Goal: Task Accomplishment & Management: Manage account settings

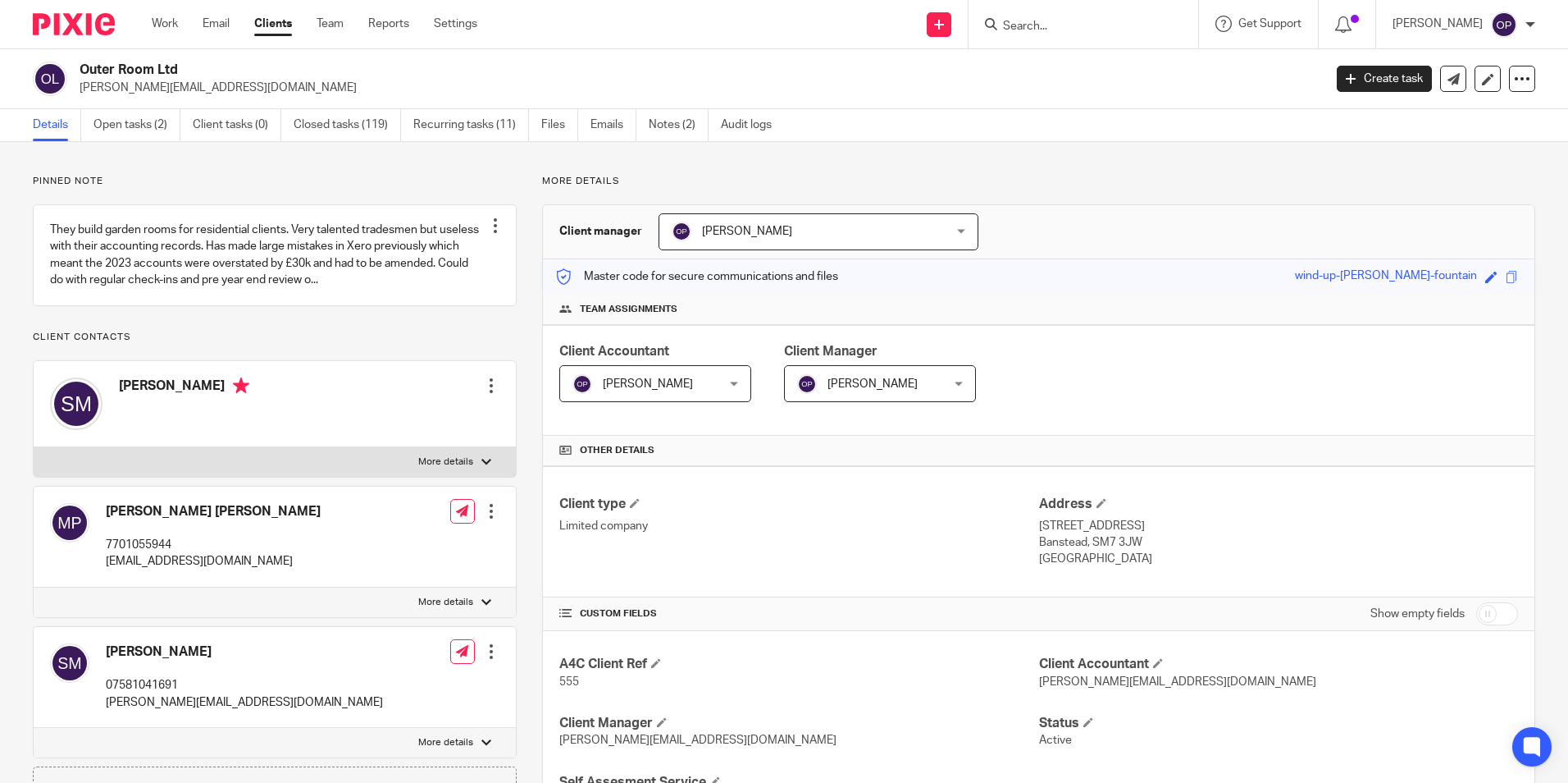
click at [1042, 20] on input "Search" at bounding box center [1075, 27] width 148 height 14
type input "ventu"
click at [1102, 76] on link at bounding box center [1136, 70] width 277 height 37
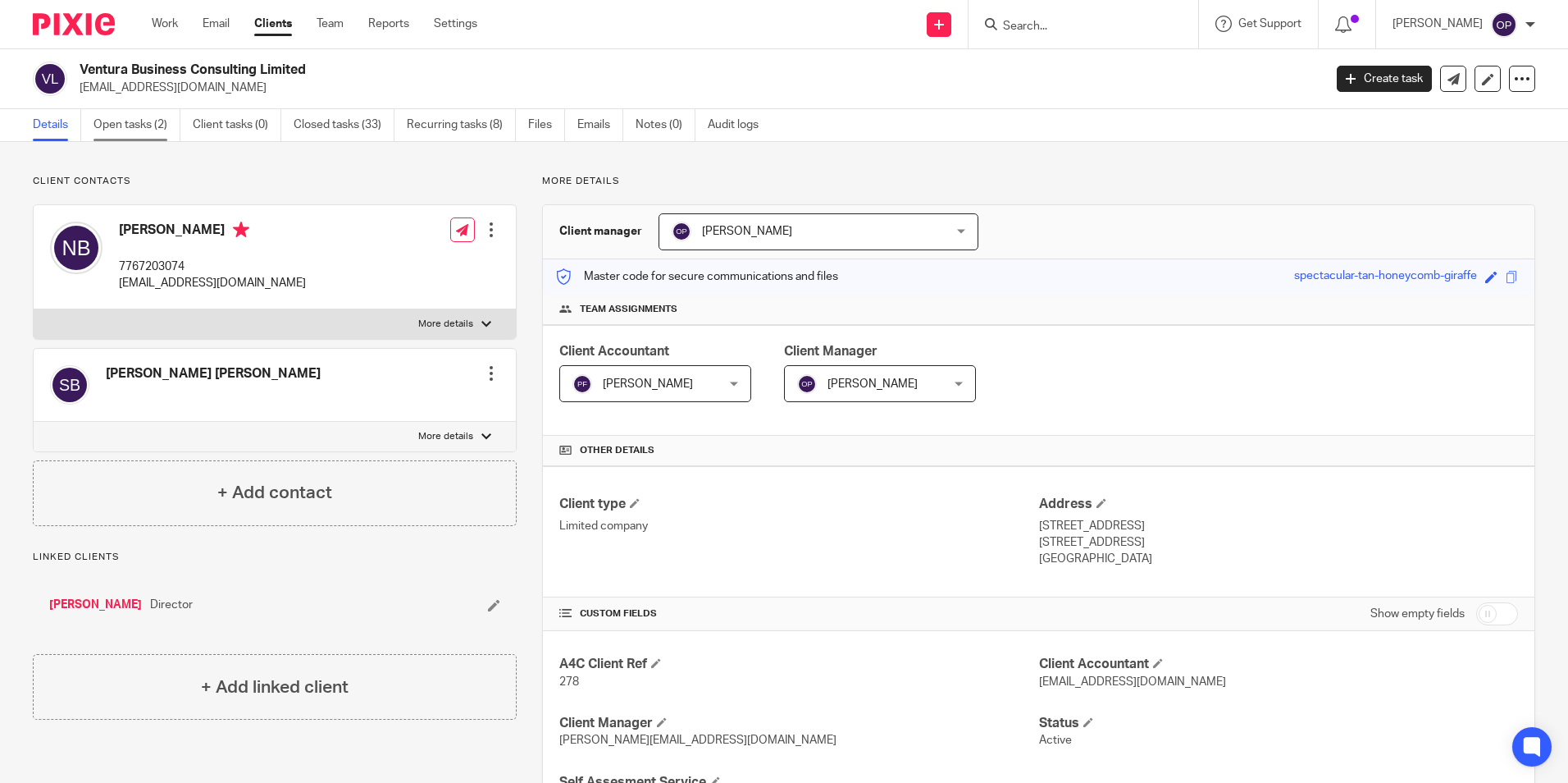
click at [154, 126] on link "Open tasks (2)" at bounding box center [136, 125] width 87 height 32
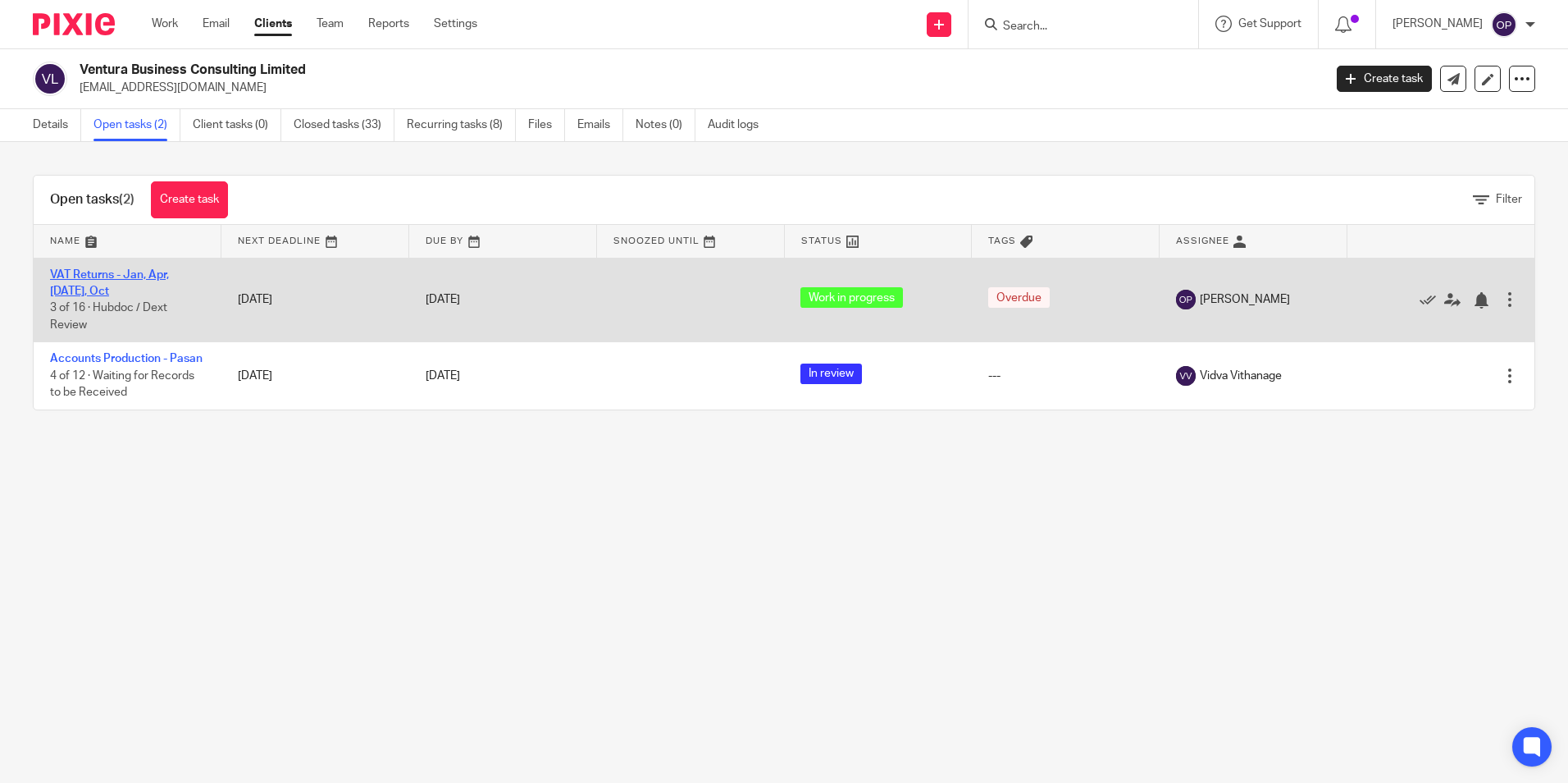
click at [116, 279] on link "VAT Returns - Jan, Apr, Jul, Oct" at bounding box center [109, 283] width 119 height 28
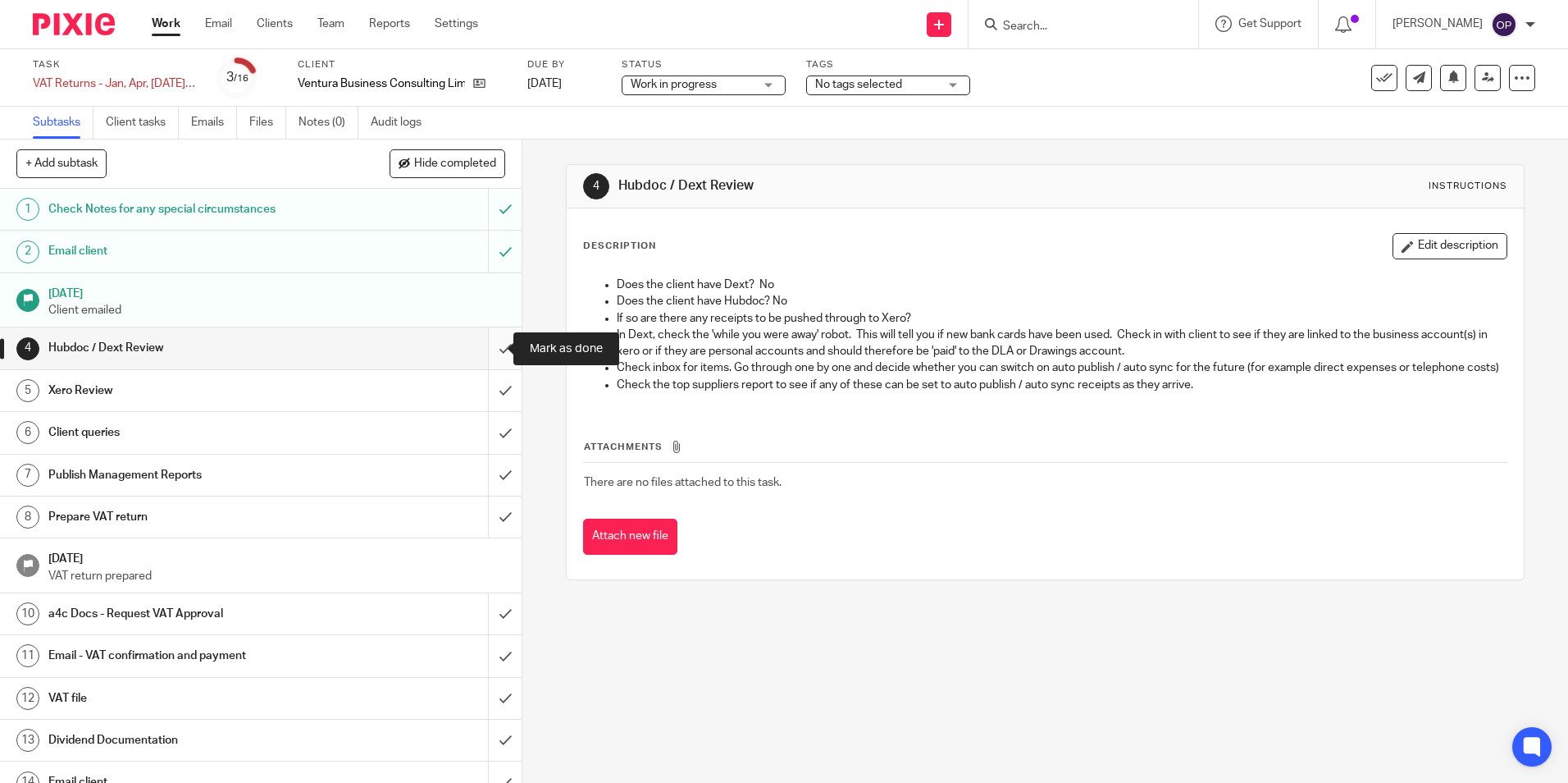
click at [493, 349] on input "submit" at bounding box center [261, 347] width 522 height 41
click at [496, 402] on input "submit" at bounding box center [261, 391] width 522 height 41
click at [487, 429] on input "submit" at bounding box center [261, 432] width 522 height 41
click at [487, 469] on input "submit" at bounding box center [261, 475] width 522 height 41
click at [482, 511] on input "submit" at bounding box center [261, 516] width 522 height 41
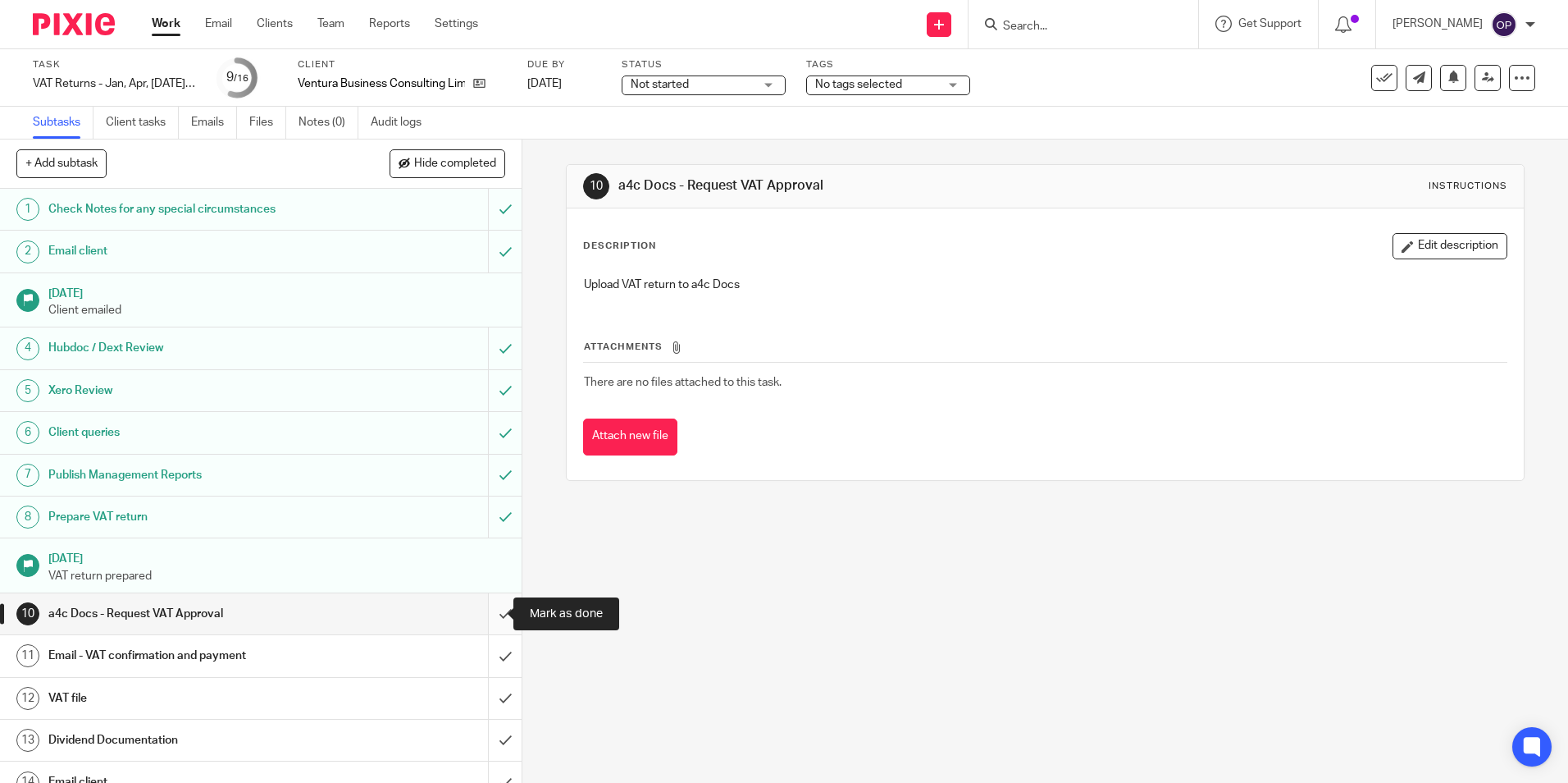
click at [488, 616] on input "submit" at bounding box center [261, 613] width 522 height 41
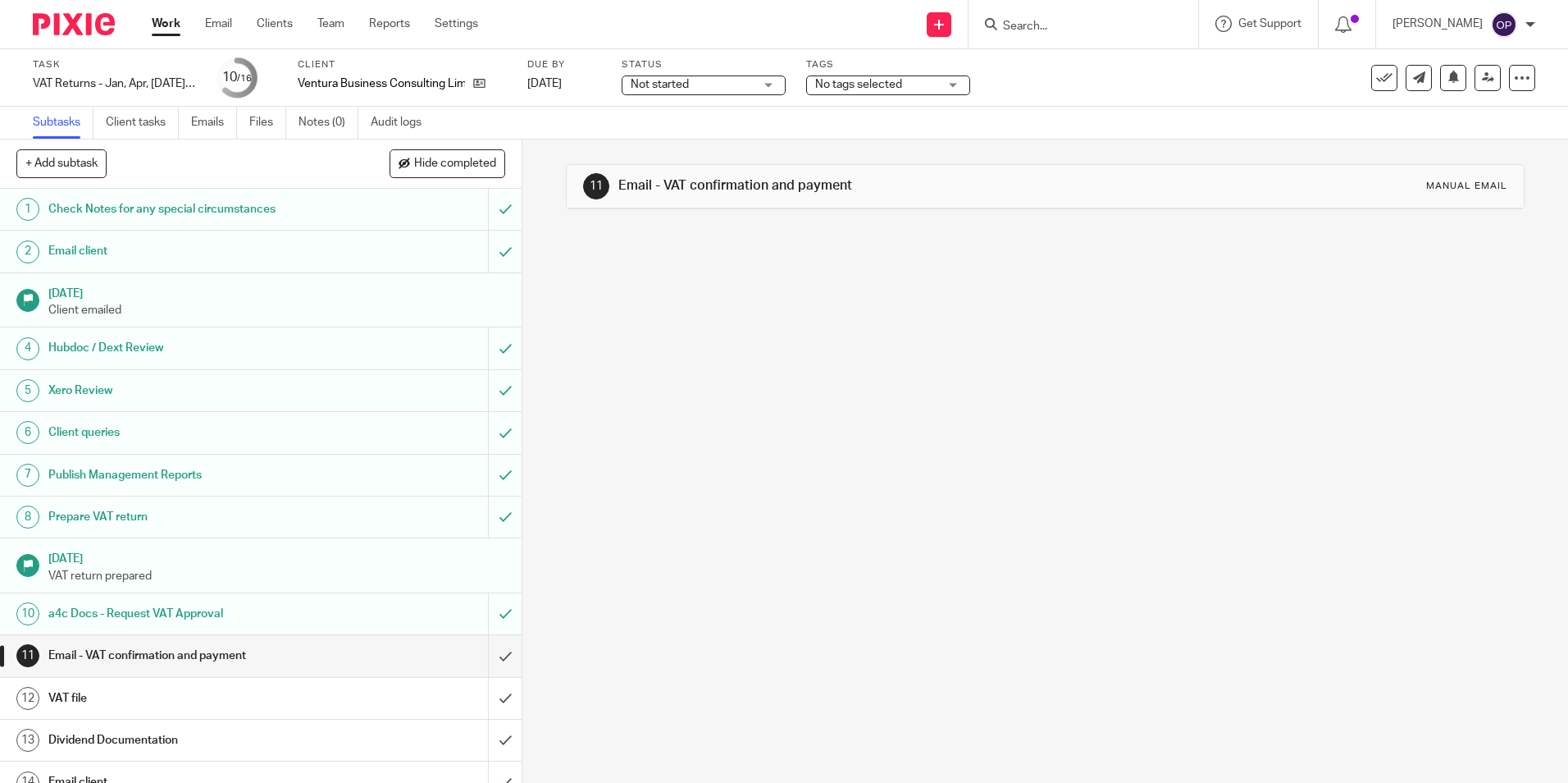
click at [678, 94] on div "Not started Not started" at bounding box center [703, 85] width 164 height 20
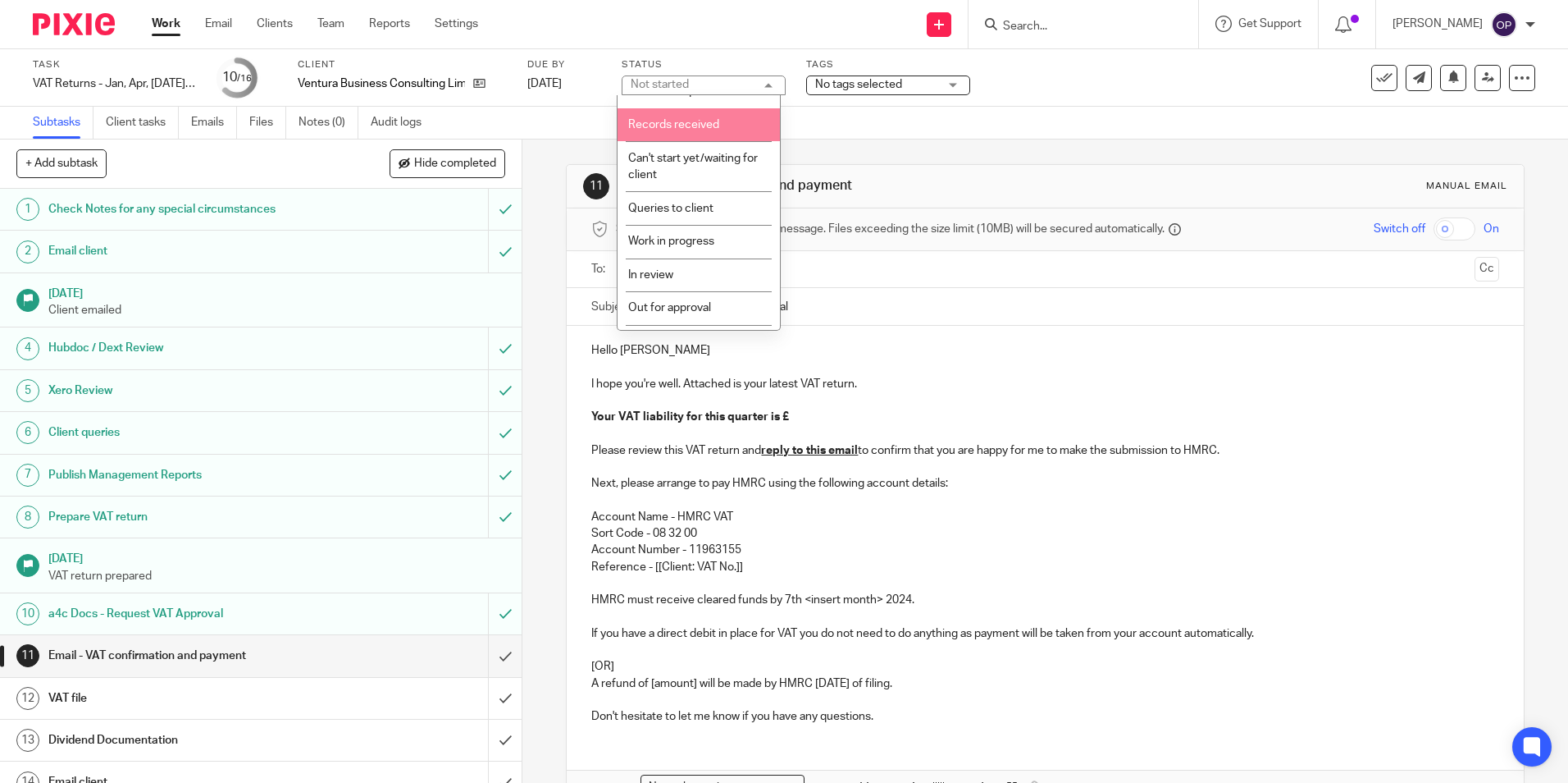
scroll to position [115, 0]
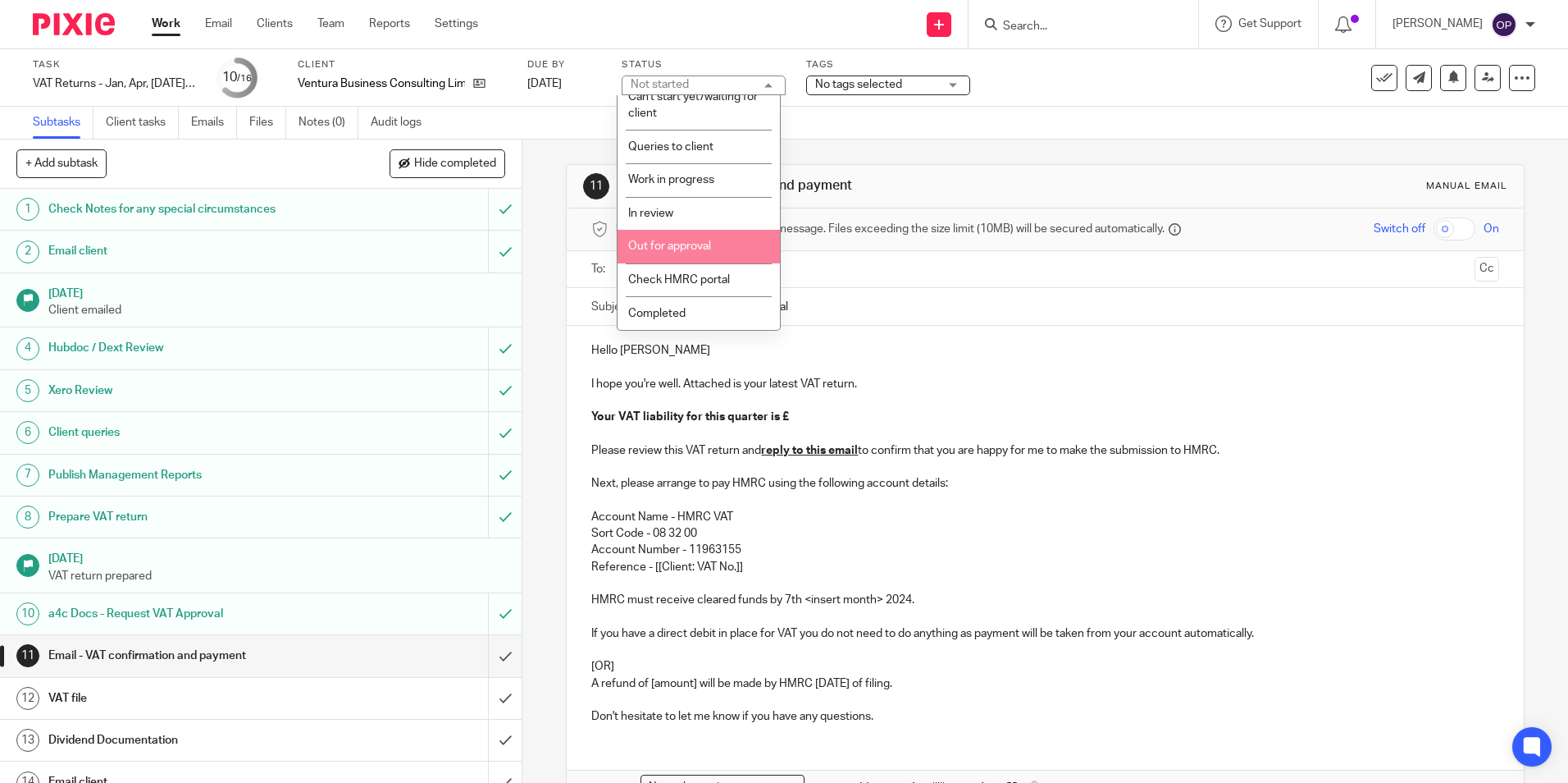
click at [704, 251] on span "Out for approval" at bounding box center [669, 247] width 82 height 12
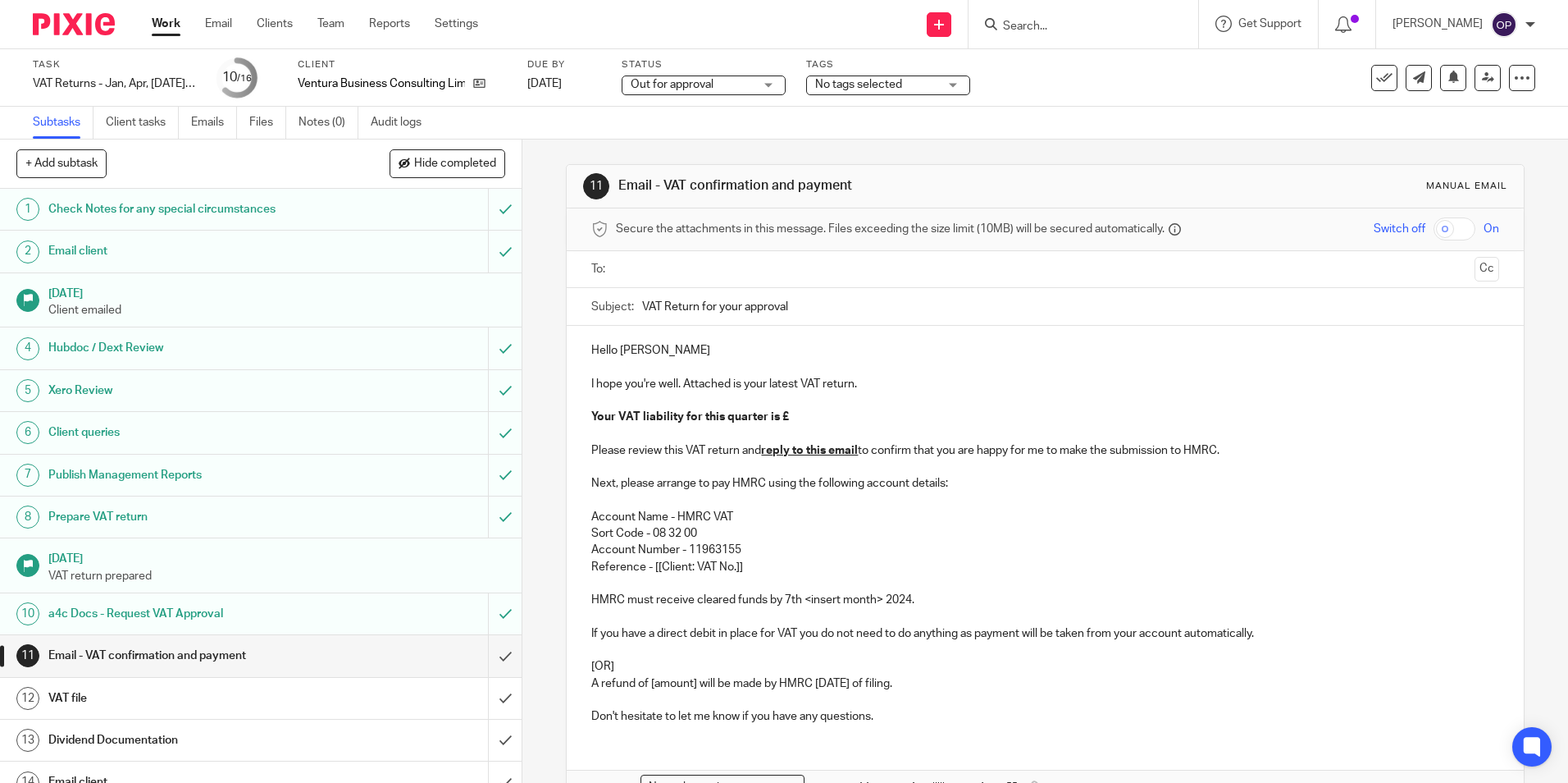
click at [682, 297] on input "VAT Return for your approval" at bounding box center [1070, 306] width 856 height 36
click at [690, 281] on ul at bounding box center [1045, 270] width 856 height 27
click at [784, 264] on input "text" at bounding box center [1044, 270] width 846 height 19
click at [707, 342] on div "Hello Neil I hope you're well. Attached is your latest VAT return. Your VAT lia…" at bounding box center [1044, 534] width 956 height 411
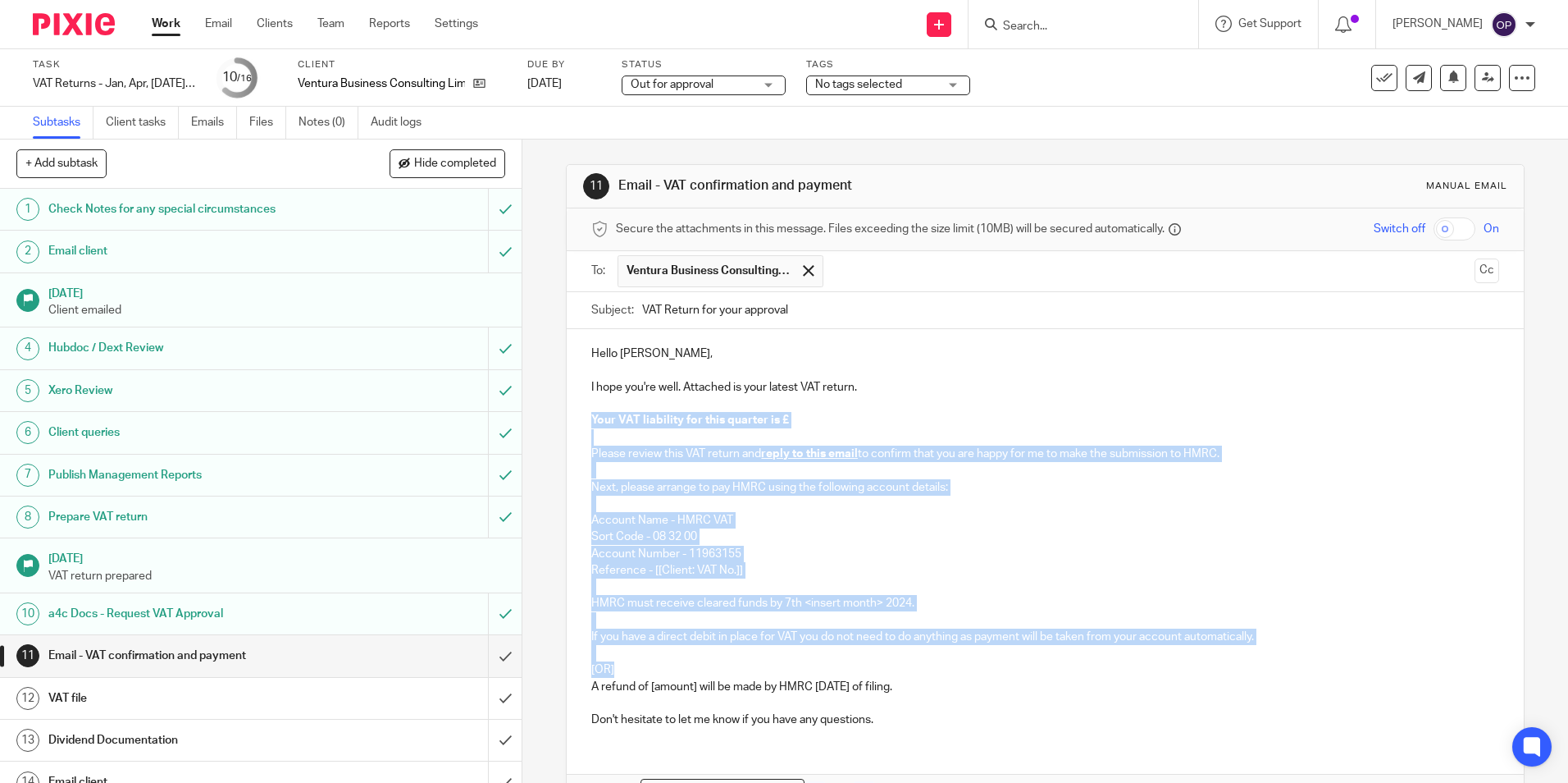
drag, startPoint x: 699, startPoint y: 672, endPoint x: 572, endPoint y: 415, distance: 286.7
click at [572, 415] on div "Hello Neil, I hope you're well. Attached is your latest VAT return. Your VAT li…" at bounding box center [1044, 534] width 956 height 411
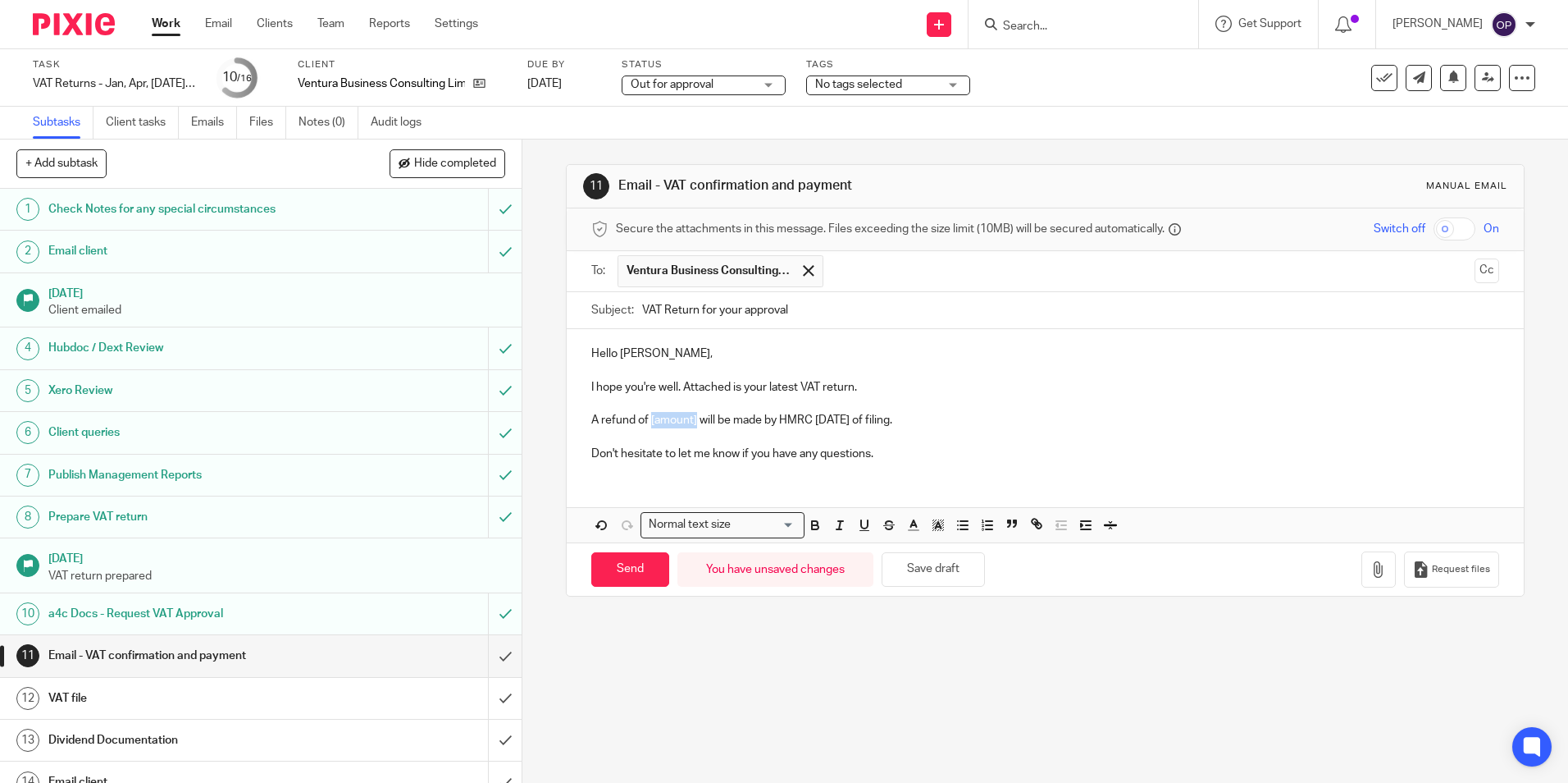
drag, startPoint x: 693, startPoint y: 421, endPoint x: 645, endPoint y: 427, distance: 48.4
click at [645, 427] on p "A refund of [amount] will be made by HMRC within 6 weeks of filing." at bounding box center [1045, 419] width 907 height 16
click at [1370, 570] on icon "button" at bounding box center [1378, 569] width 16 height 16
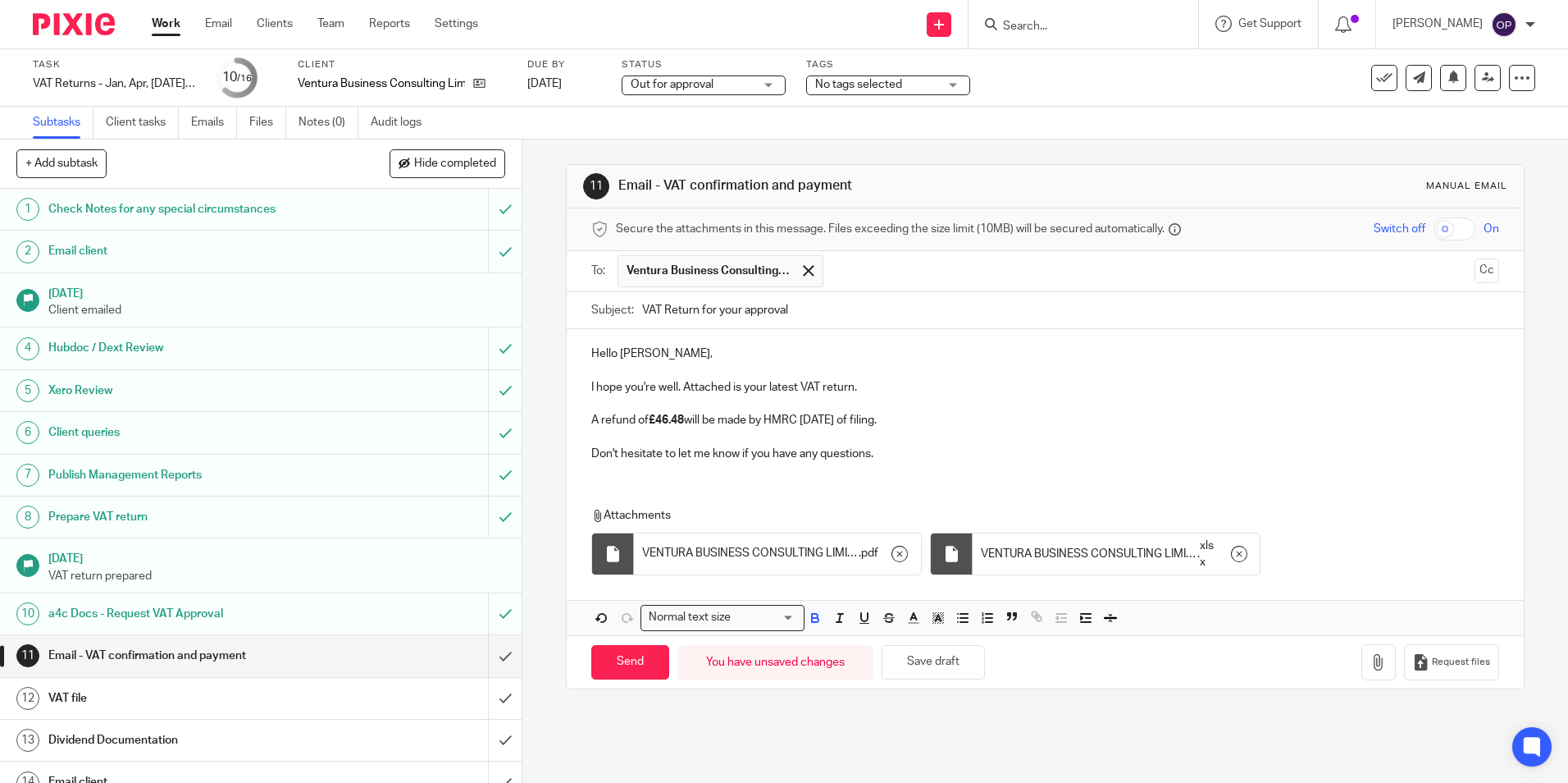
click at [1116, 400] on p at bounding box center [1045, 403] width 907 height 16
click at [630, 653] on input "Send" at bounding box center [630, 662] width 78 height 36
type input "Sent"
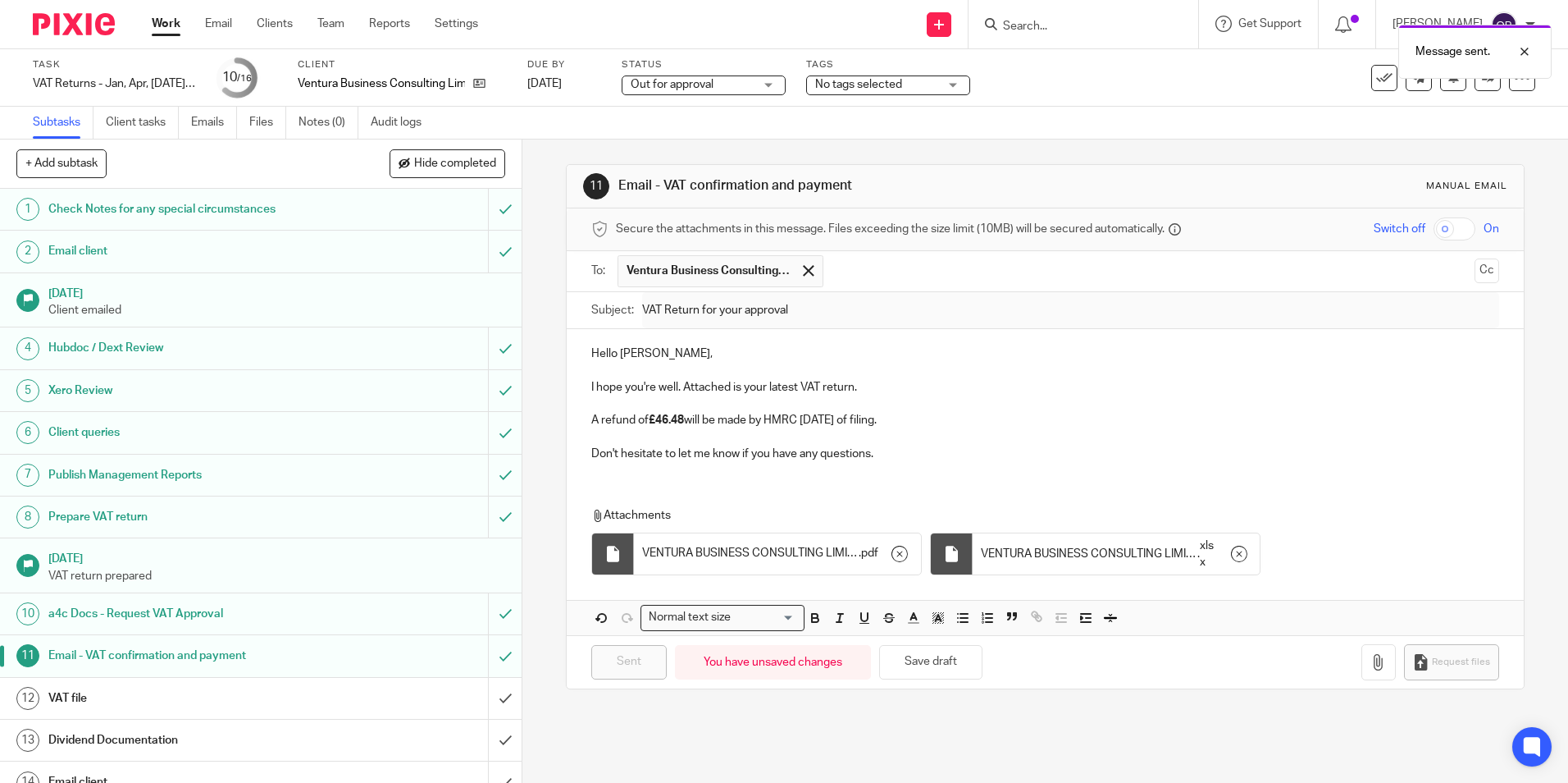
click at [179, 29] on link "Work" at bounding box center [166, 23] width 29 height 16
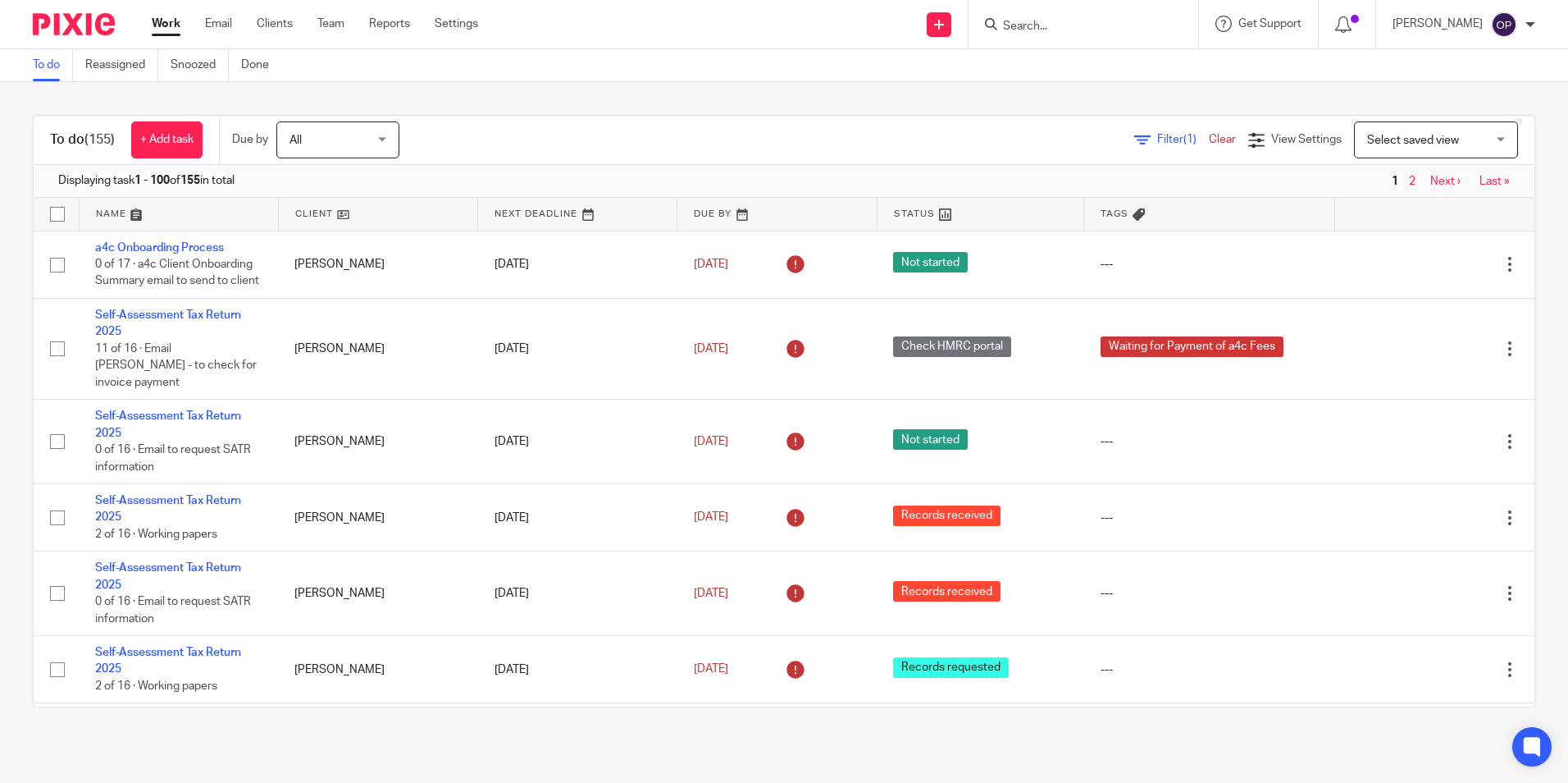
click at [1518, 495] on div "To do (155) + Add task Due by All All [DATE] [DATE] This week Next week This mo…" at bounding box center [784, 412] width 1568 height 658
click at [1517, 559] on div "To do (155) + Add task Due by All All [DATE] [DATE] This week Next week This mo…" at bounding box center [784, 412] width 1568 height 658
click at [1537, 615] on div "To do (155) + Add task Due by All All [DATE] [DATE] This week Next week This mo…" at bounding box center [784, 412] width 1568 height 658
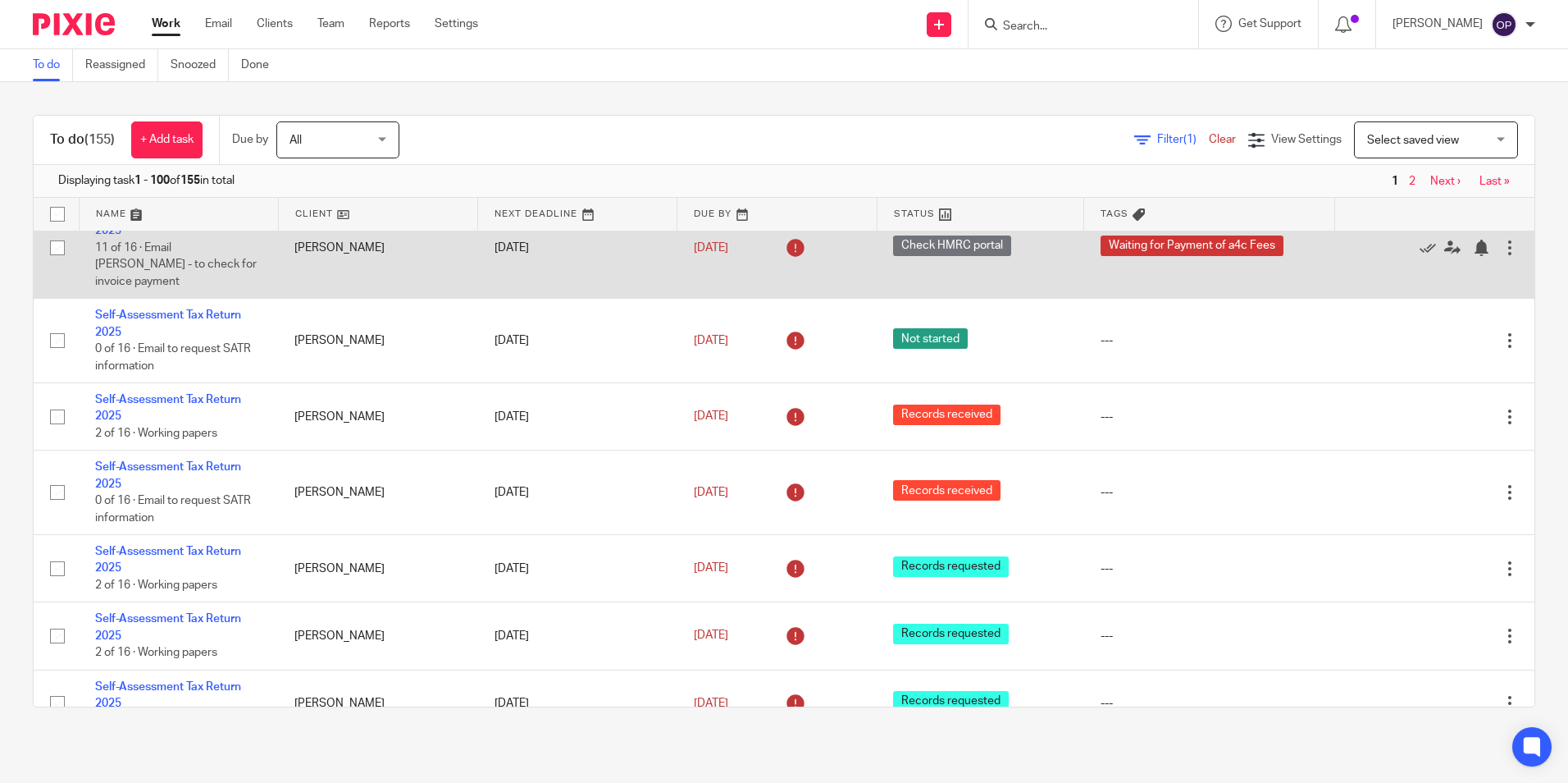
scroll to position [247, 0]
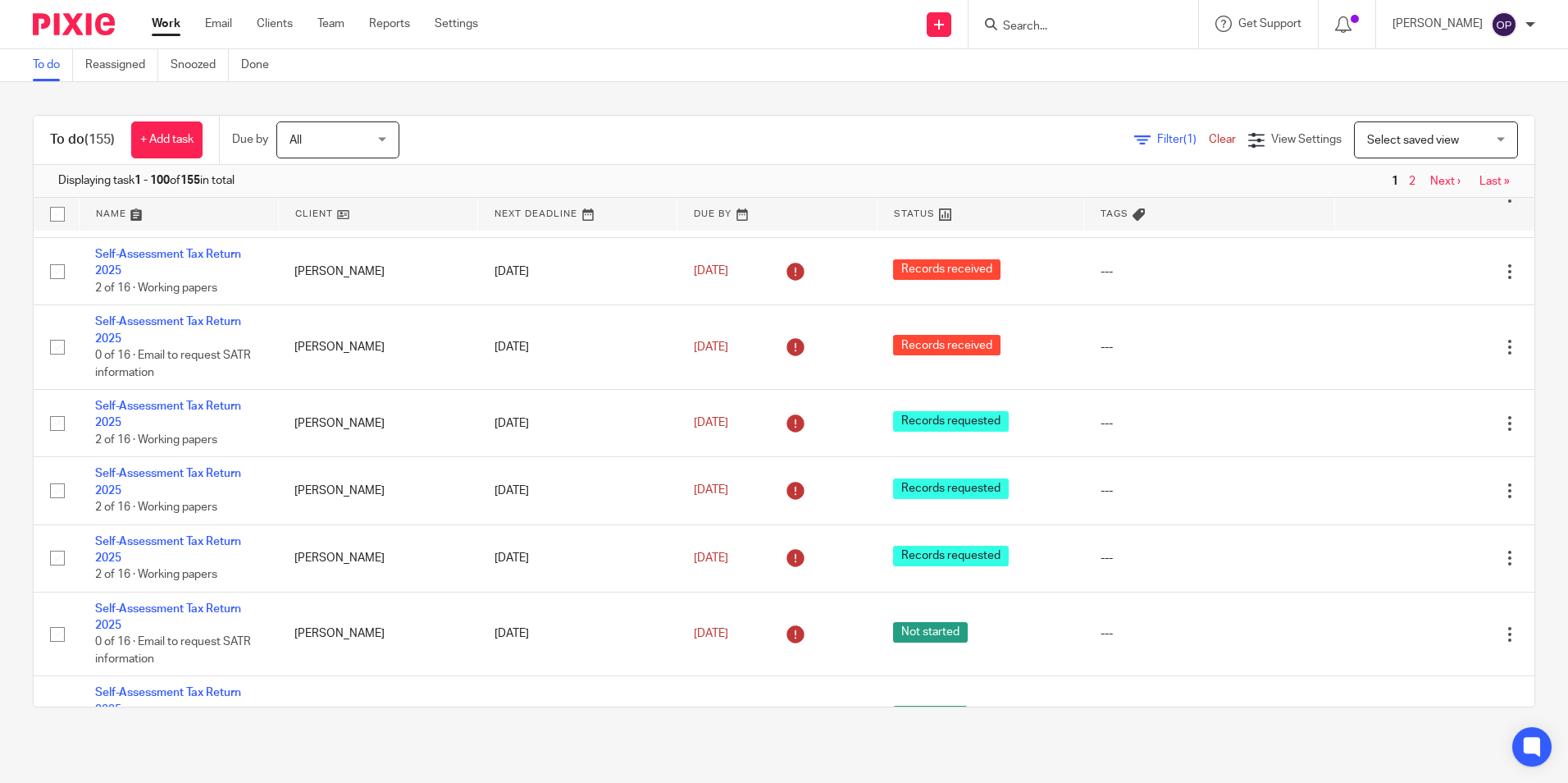
click at [1525, 322] on div "To do (155) + Add task Due by All All [DATE] [DATE] This week Next week This mo…" at bounding box center [784, 412] width 1568 height 658
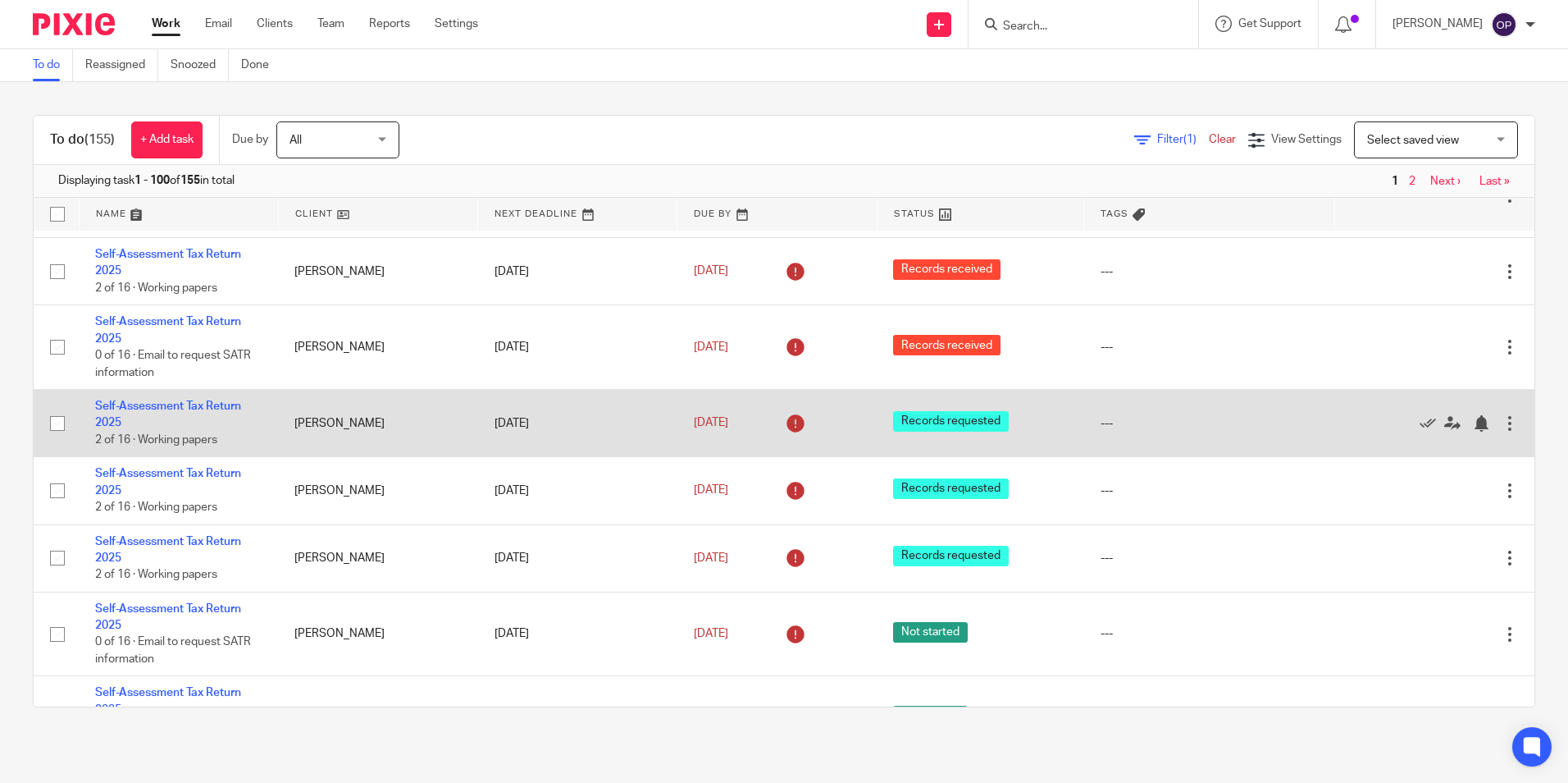
scroll to position [0, 0]
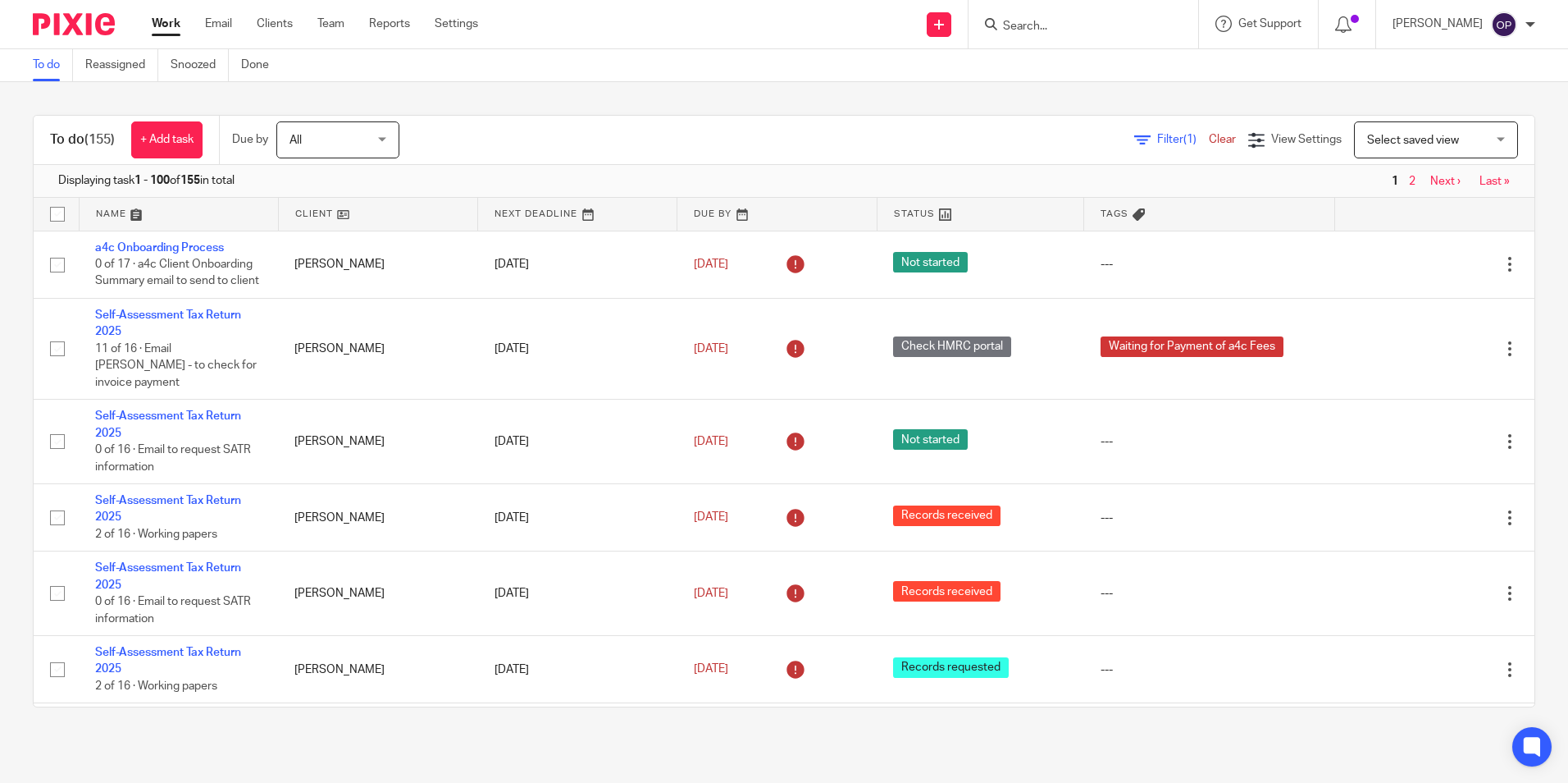
click at [1158, 139] on span "Filter (1)" at bounding box center [1183, 139] width 52 height 12
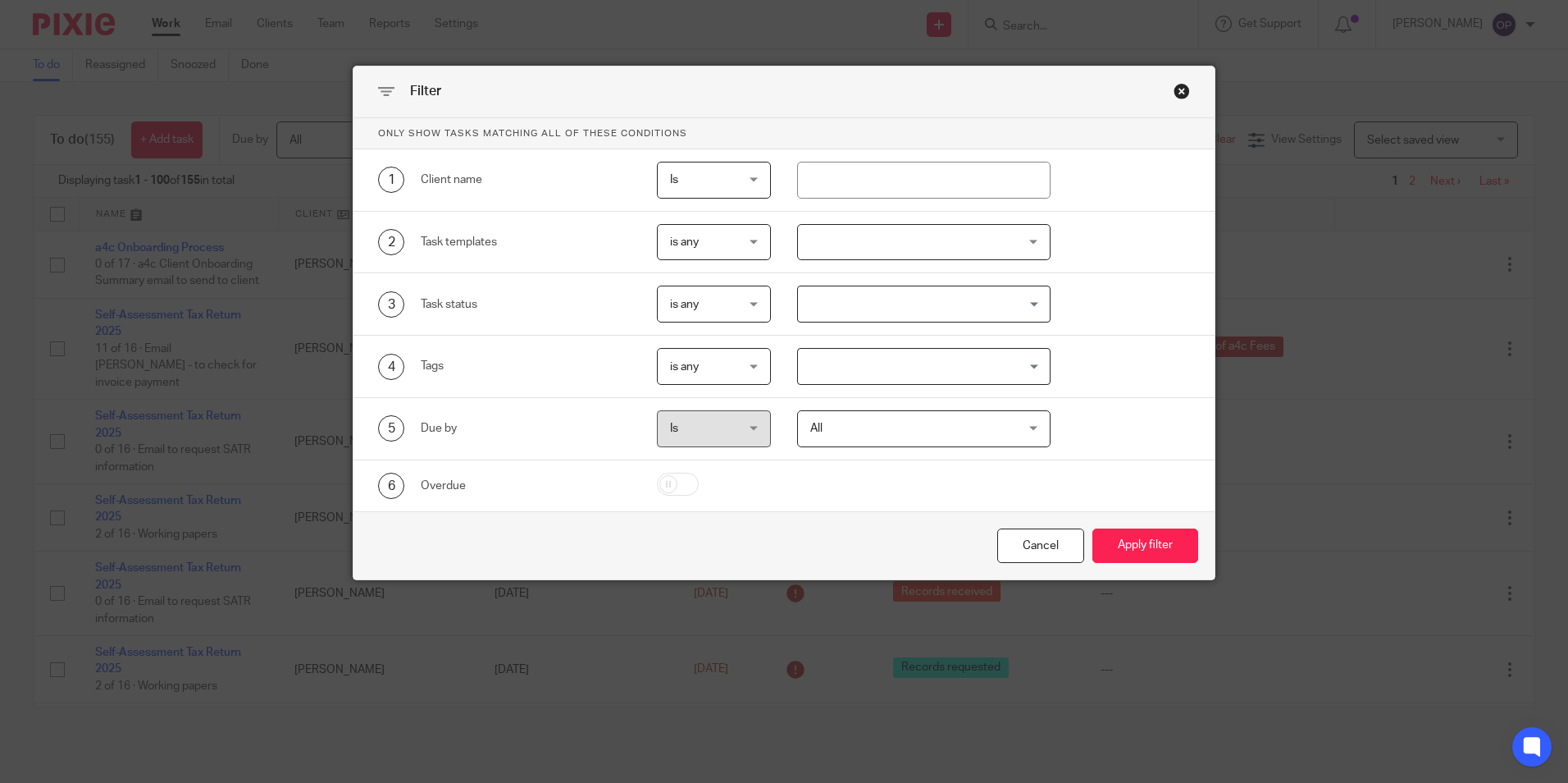
click at [853, 251] on div at bounding box center [924, 242] width 253 height 36
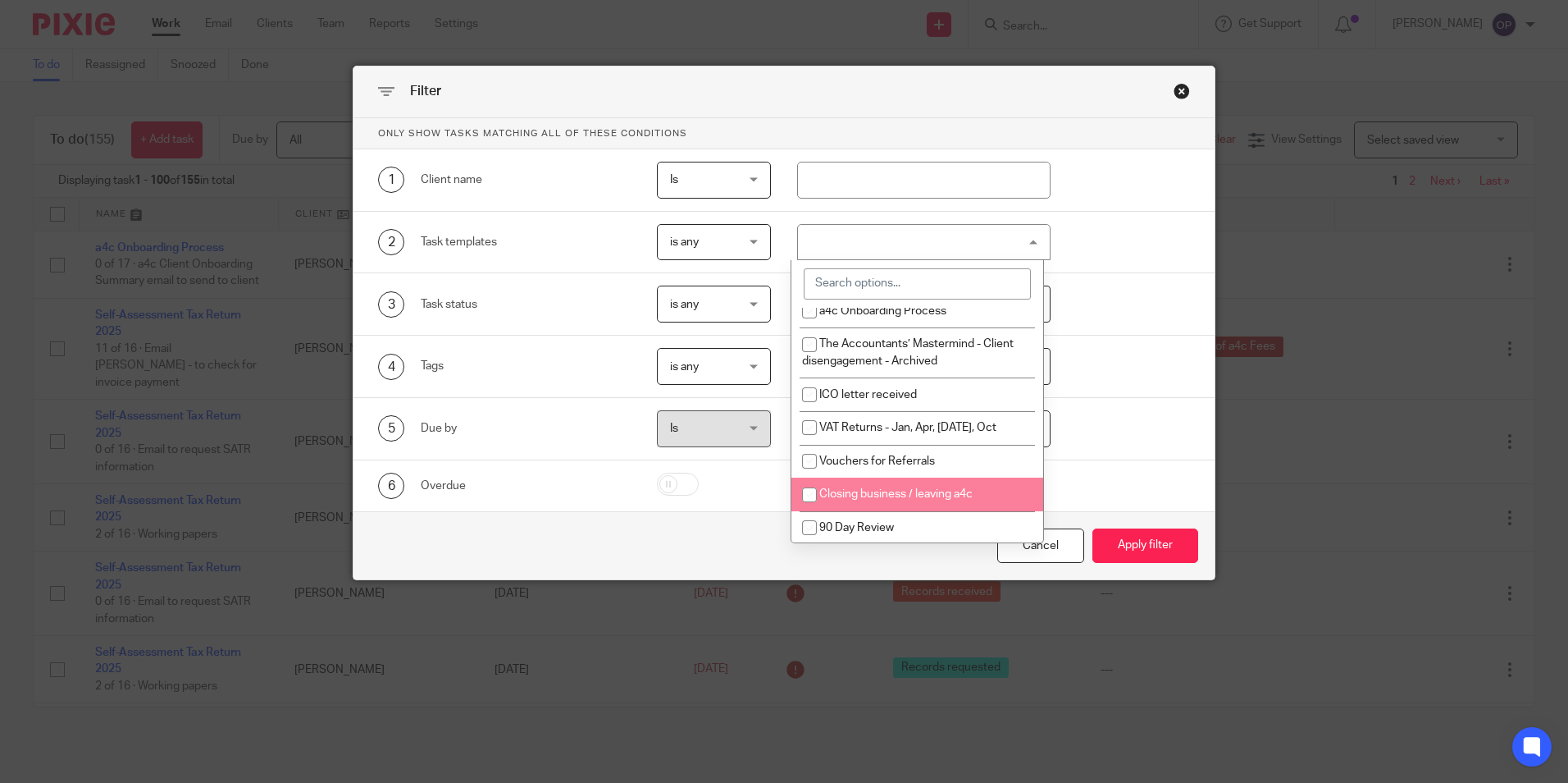
scroll to position [1477, 0]
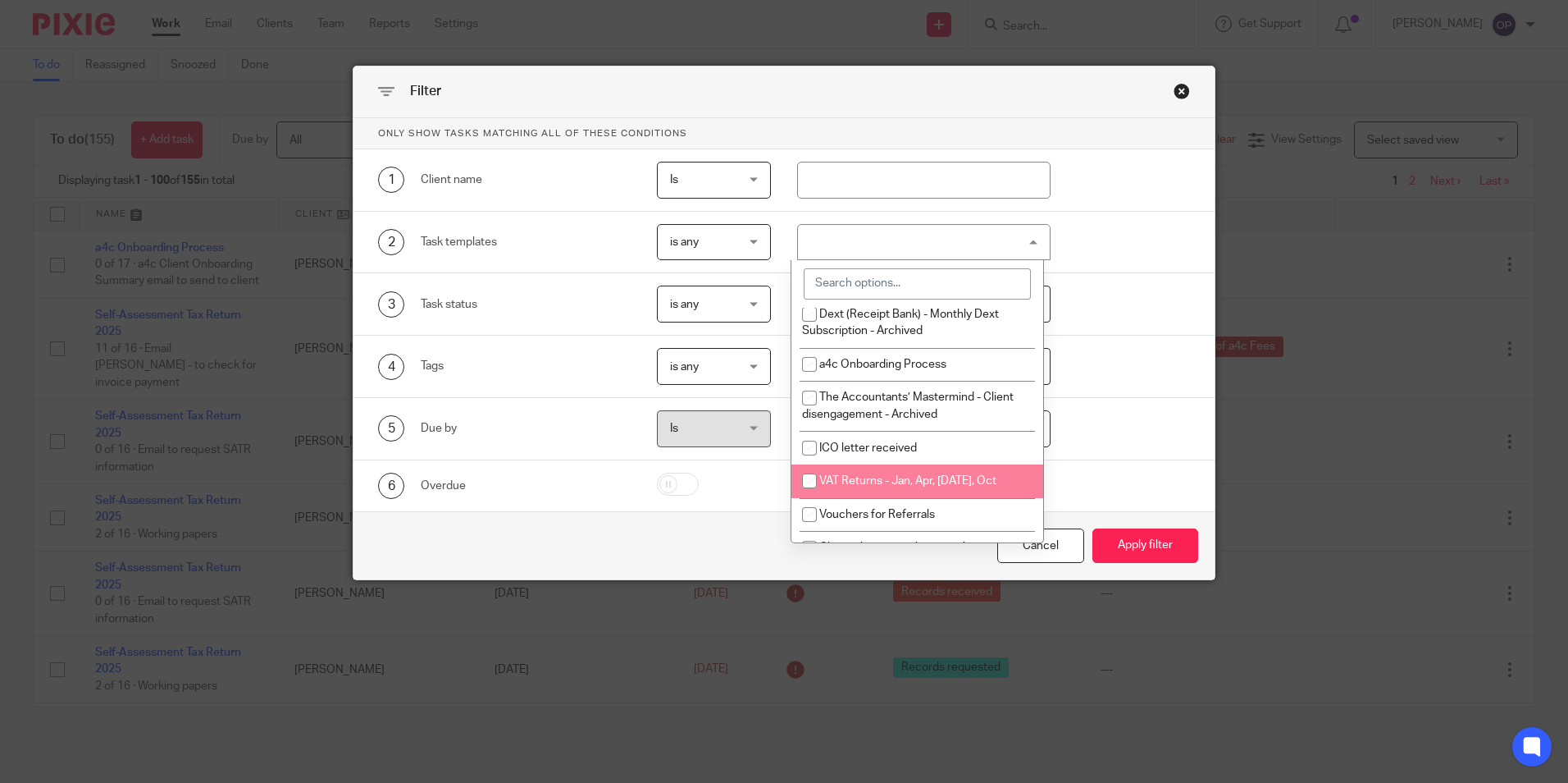
click at [953, 486] on span "VAT Returns - Jan, Apr, [DATE], Oct" at bounding box center [907, 481] width 177 height 12
checkbox input "true"
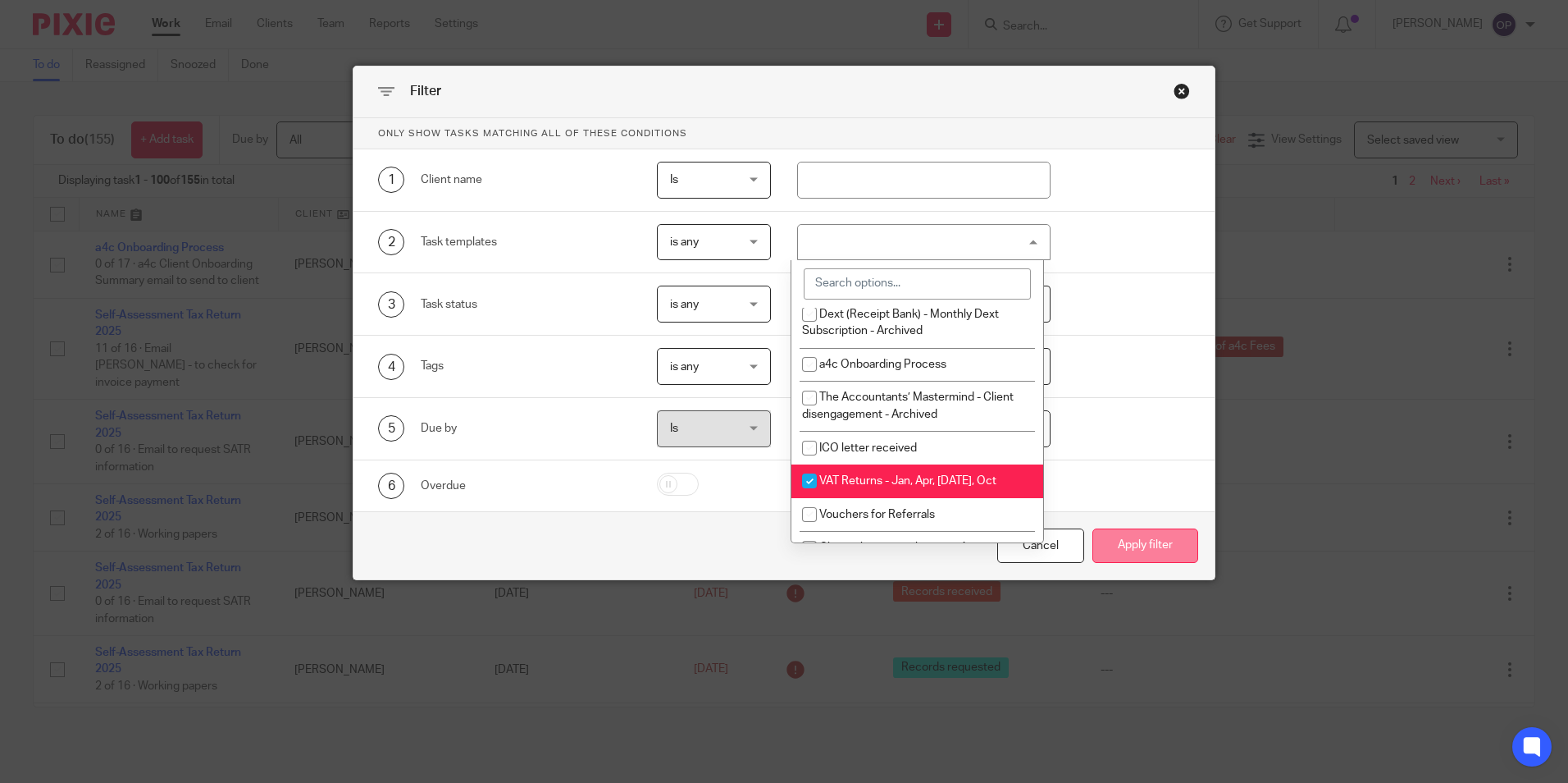
click at [1131, 540] on button "Apply filter" at bounding box center [1145, 546] width 105 height 36
